Goal: Find specific page/section: Find specific page/section

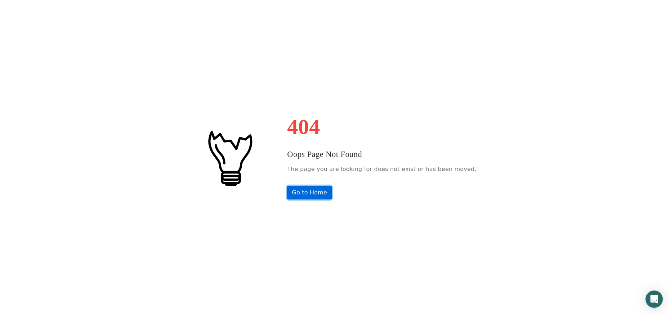
click at [308, 191] on link "Go to Home" at bounding box center [309, 193] width 45 height 14
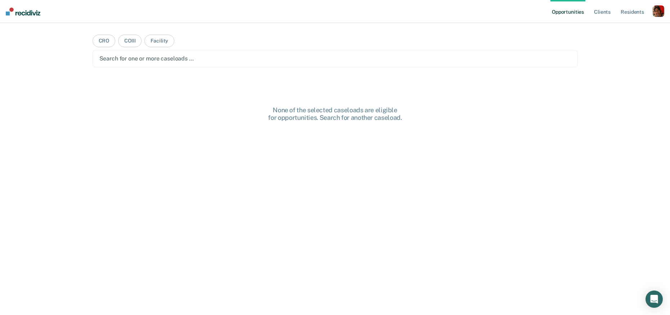
click at [651, 18] on ul "Opportunities Client s Resident s" at bounding box center [601, 11] width 102 height 23
click at [655, 11] on div "button" at bounding box center [658, 11] width 12 height 12
click at [603, 31] on link "Profile" at bounding box center [629, 29] width 58 height 6
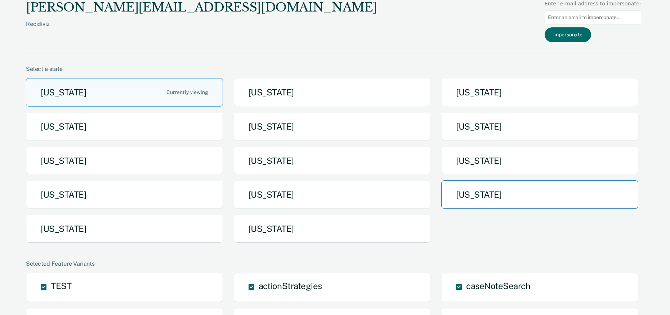
click at [499, 196] on button "[US_STATE]" at bounding box center [539, 194] width 197 height 28
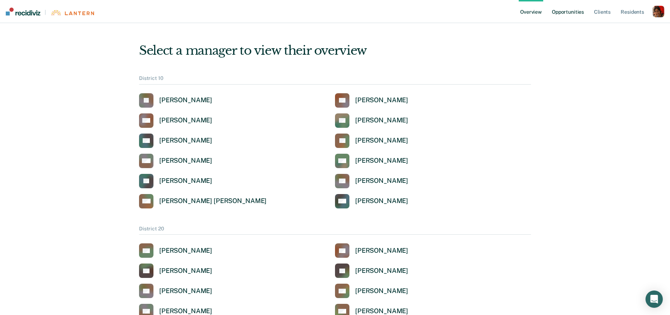
click at [573, 17] on link "Opportunities" at bounding box center [567, 11] width 35 height 23
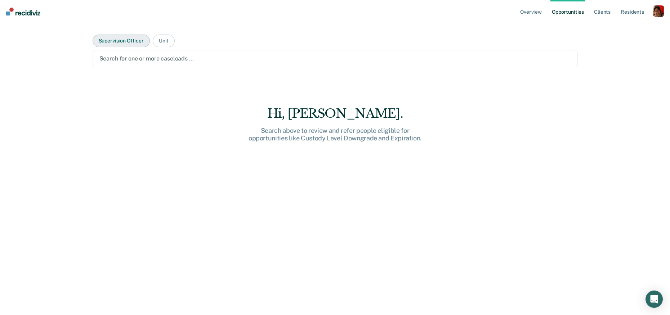
click at [130, 38] on button "Supervision Officer" at bounding box center [121, 41] width 57 height 13
click at [600, 12] on link "Client s" at bounding box center [601, 11] width 19 height 23
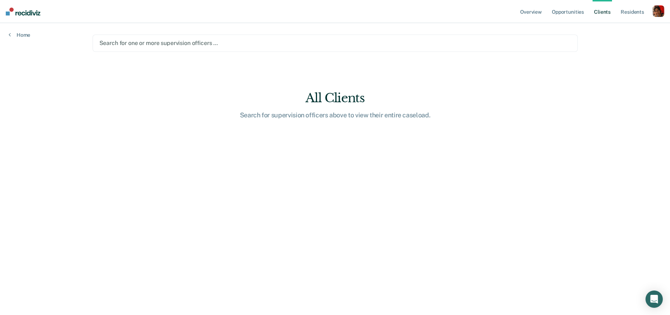
click at [357, 52] on main "Search for one or more supervision officers … All Clients Search for supervisio…" at bounding box center [335, 160] width 502 height 275
click at [225, 45] on div at bounding box center [334, 43] width 471 height 8
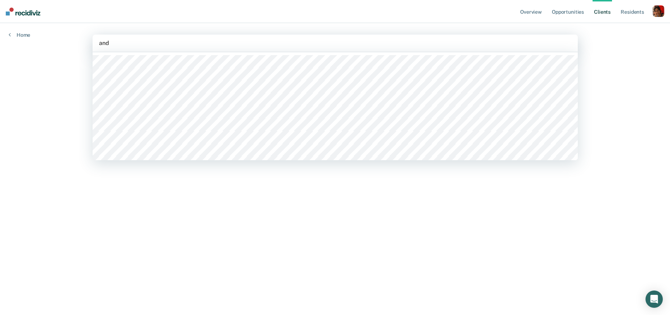
type input "ande"
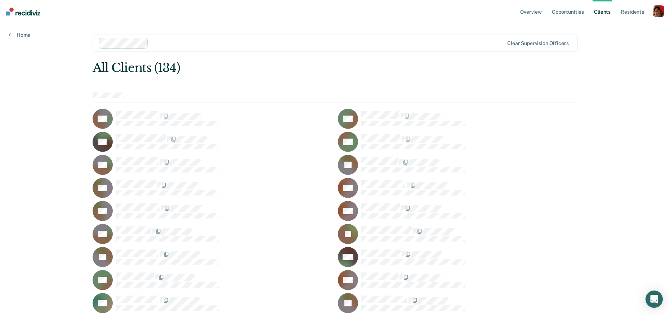
click at [145, 109] on div "AA" at bounding box center [213, 119] width 240 height 20
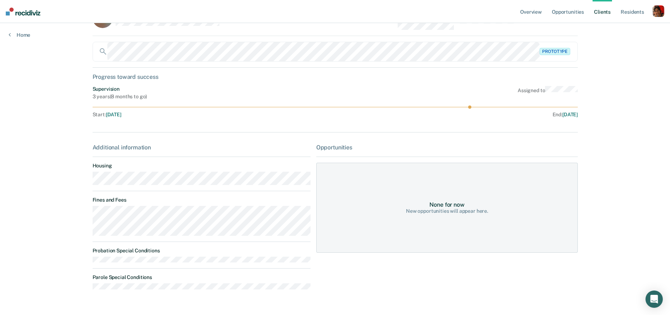
scroll to position [28, 0]
click at [445, 221] on div "None for now New opportunities will appear here." at bounding box center [446, 207] width 261 height 90
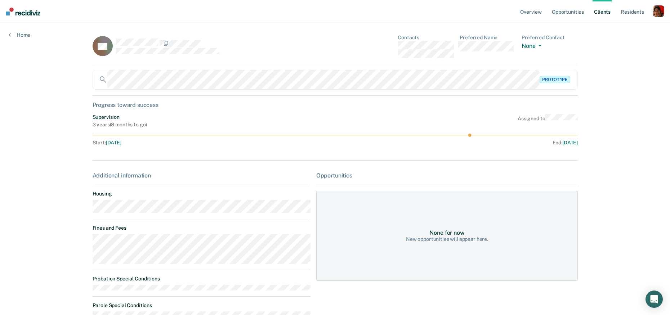
click at [562, 158] on div "AA Contacts Preferred Name Preferred Contact None Call Text Email None Prototyp…" at bounding box center [335, 183] width 485 height 297
click at [30, 36] on link "Home" at bounding box center [20, 35] width 22 height 6
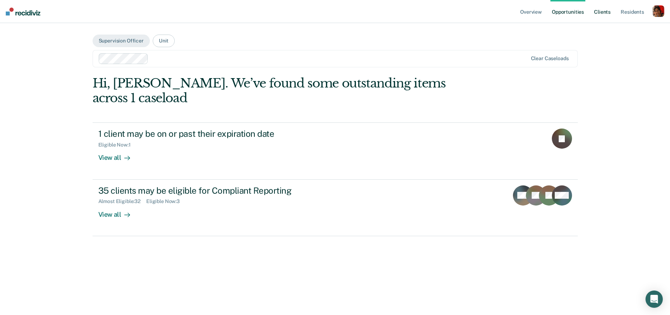
click at [601, 8] on link "Client s" at bounding box center [601, 11] width 19 height 23
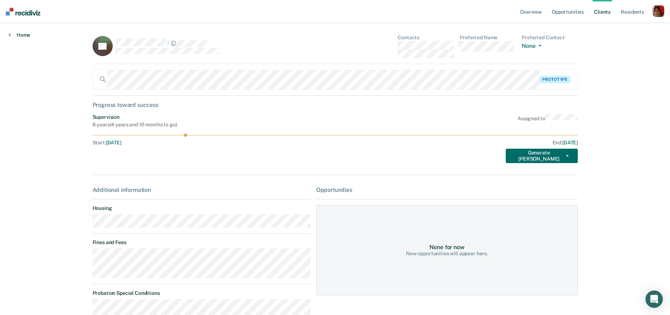
click at [15, 32] on link "Home" at bounding box center [20, 35] width 22 height 6
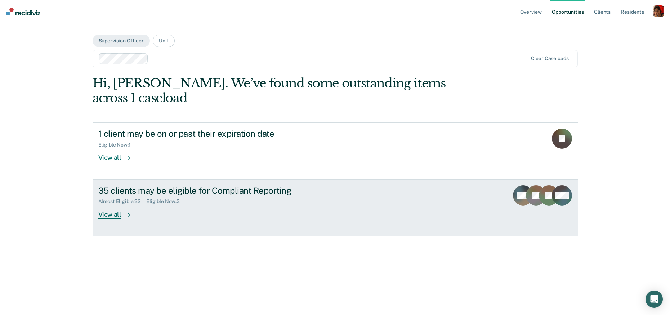
click at [126, 198] on div "Almost Eligible : 32" at bounding box center [122, 201] width 48 height 6
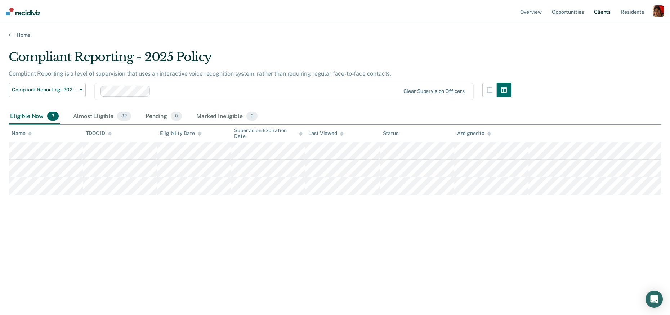
click at [597, 7] on link "Client s" at bounding box center [601, 11] width 19 height 23
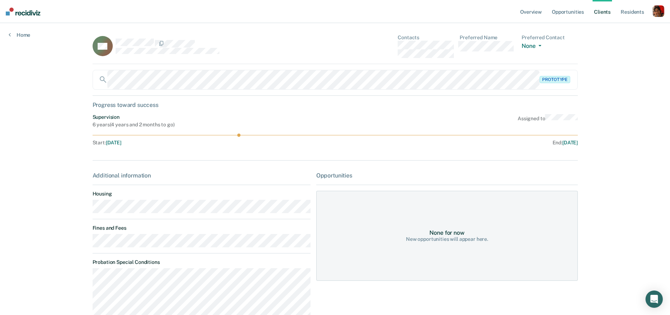
click at [8, 32] on div "Home" at bounding box center [19, 30] width 39 height 15
click at [12, 37] on link "Home" at bounding box center [20, 35] width 22 height 6
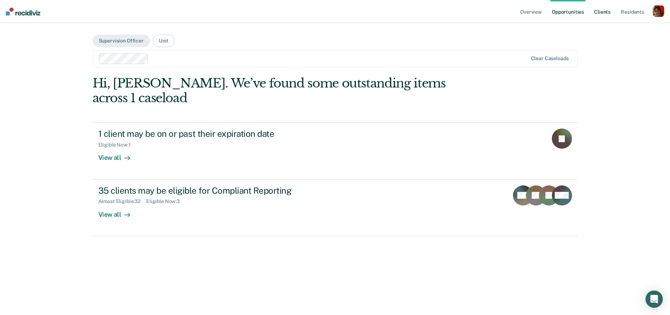
click at [594, 6] on link "Client s" at bounding box center [601, 11] width 19 height 23
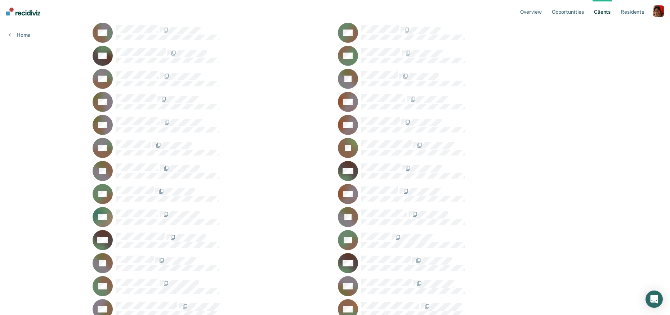
scroll to position [86, 0]
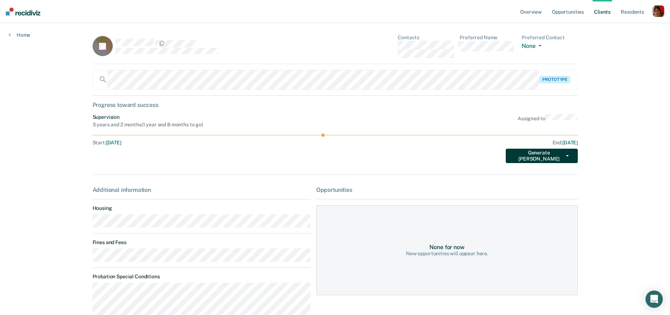
click at [569, 157] on button "Generate [PERSON_NAME]" at bounding box center [541, 156] width 72 height 14
